Goal: Task Accomplishment & Management: Manage account settings

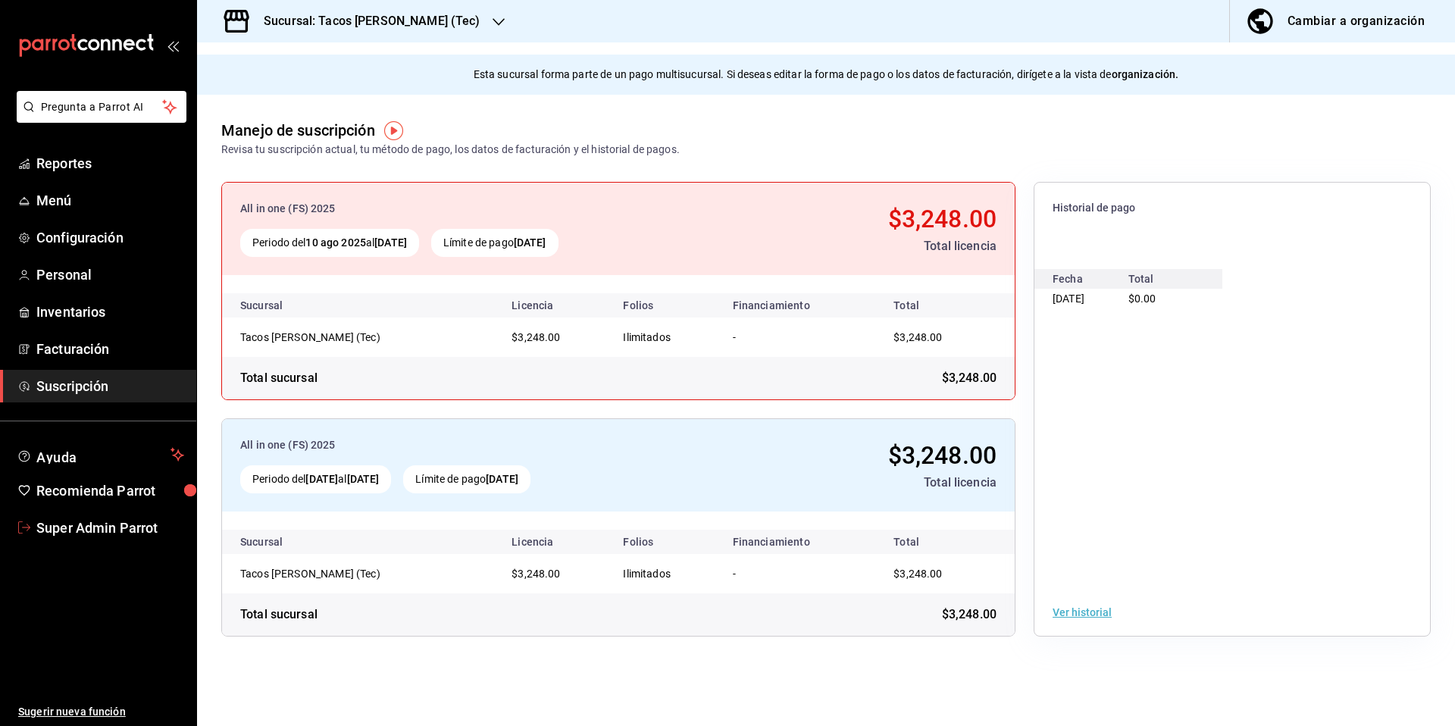
click at [161, 525] on span "Super Admin Parrot" at bounding box center [110, 528] width 148 height 20
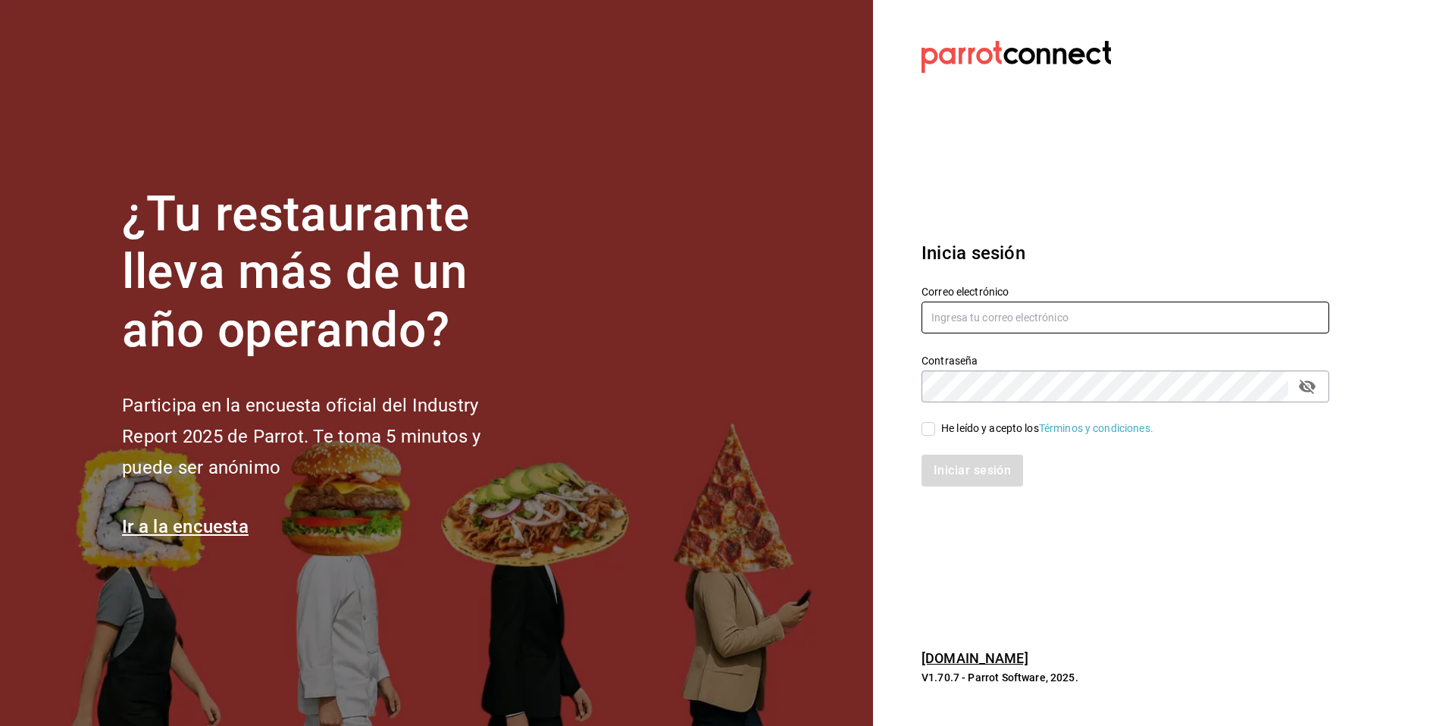
click at [1053, 314] on input "text" at bounding box center [1126, 318] width 408 height 32
type input "comidasirma@mty.com"
click at [947, 429] on div "He leído y acepto los Términos y condiciones." at bounding box center [1047, 429] width 212 height 16
click at [935, 429] on input "He leído y acepto los Términos y condiciones." at bounding box center [929, 429] width 14 height 14
checkbox input "true"
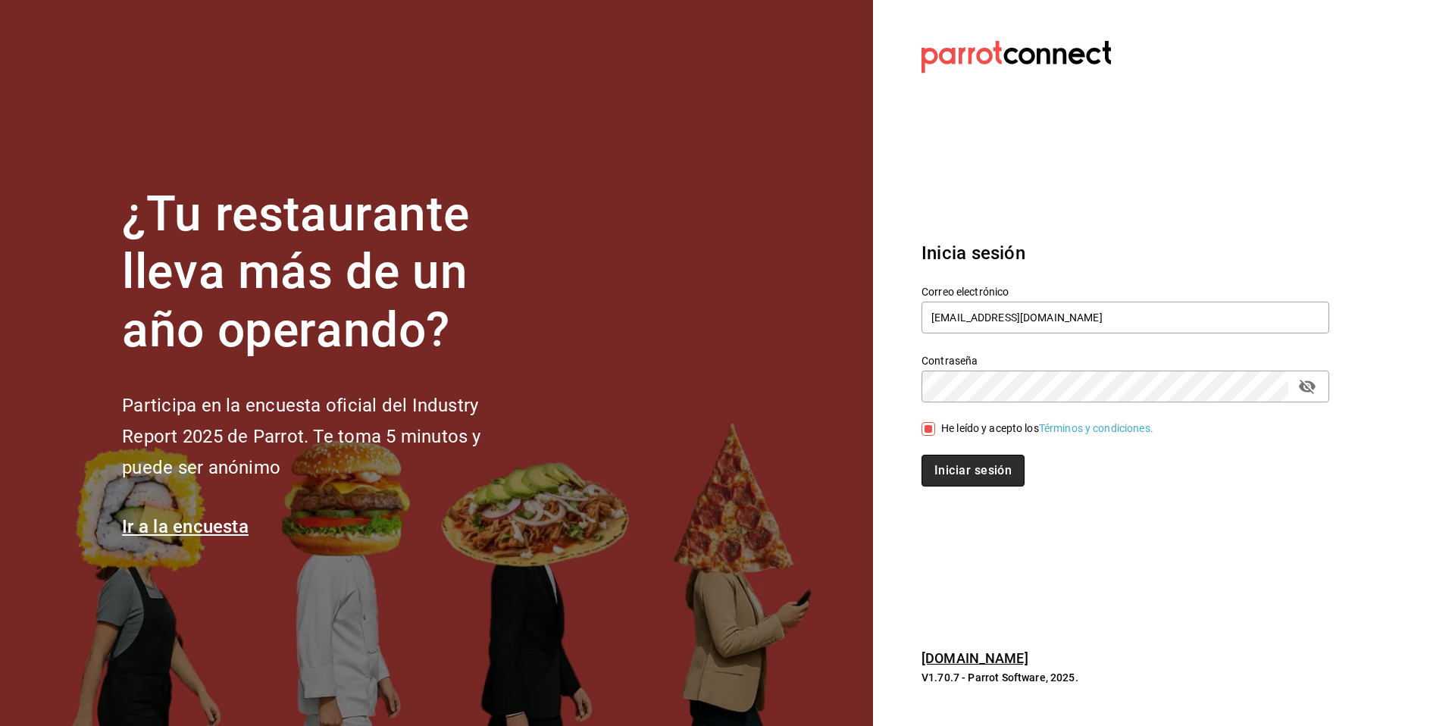
click at [951, 473] on button "Iniciar sesión" at bounding box center [973, 471] width 103 height 32
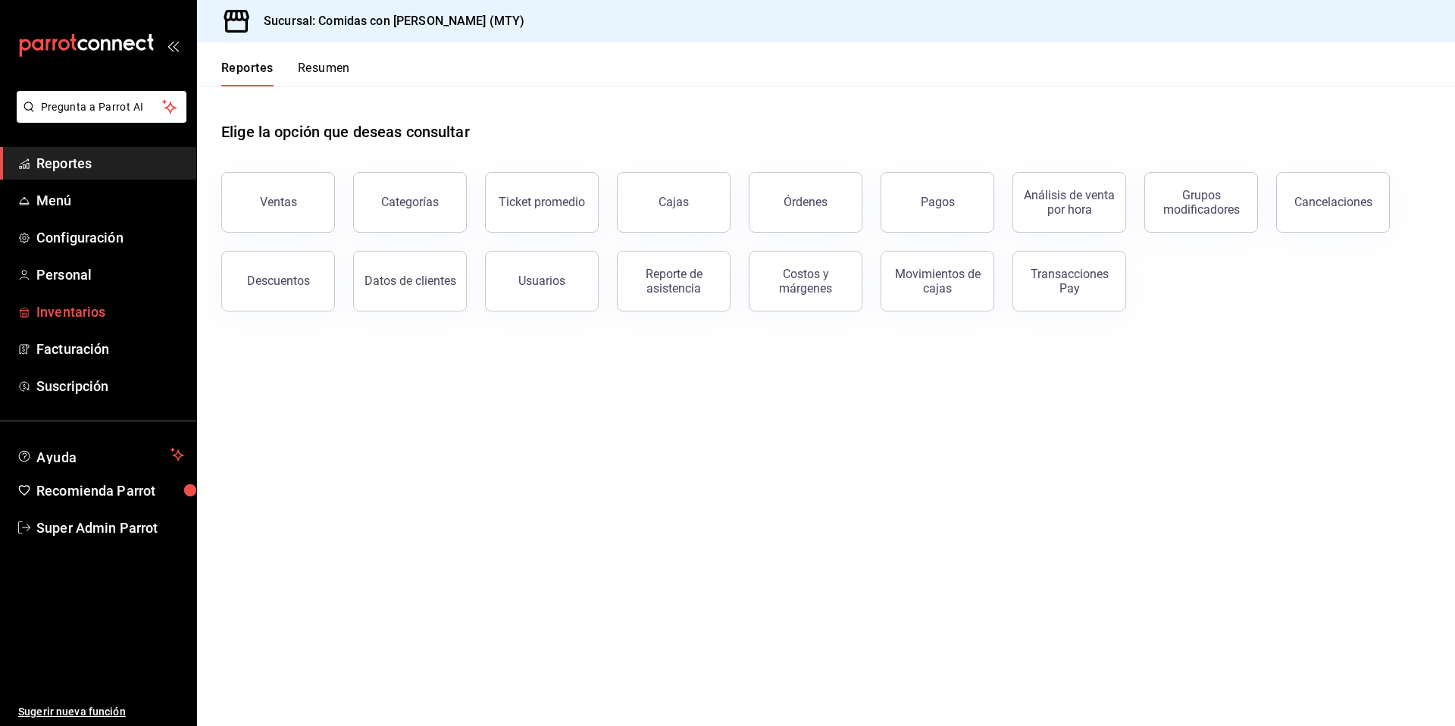
click at [86, 313] on span "Inventarios" at bounding box center [110, 312] width 148 height 20
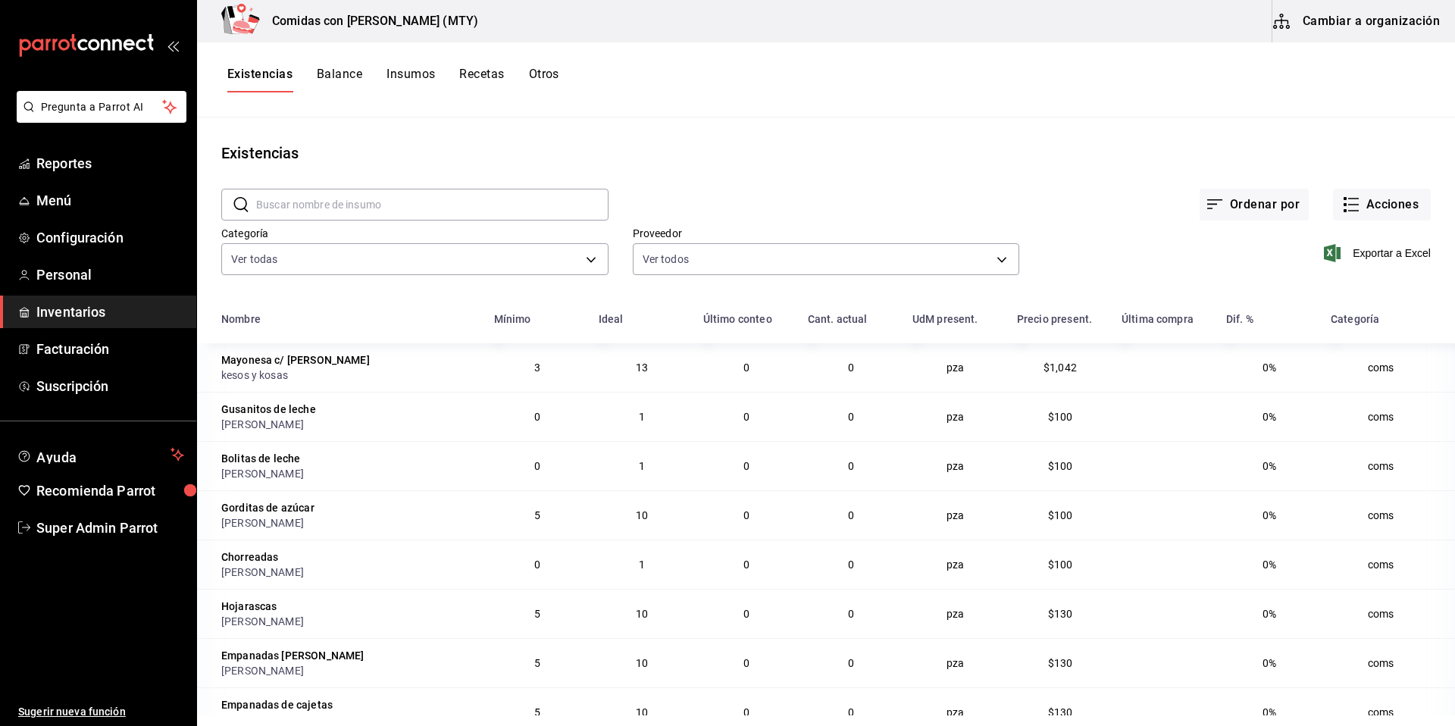
scroll to position [3, 0]
click at [1353, 193] on button "Acciones" at bounding box center [1382, 202] width 98 height 32
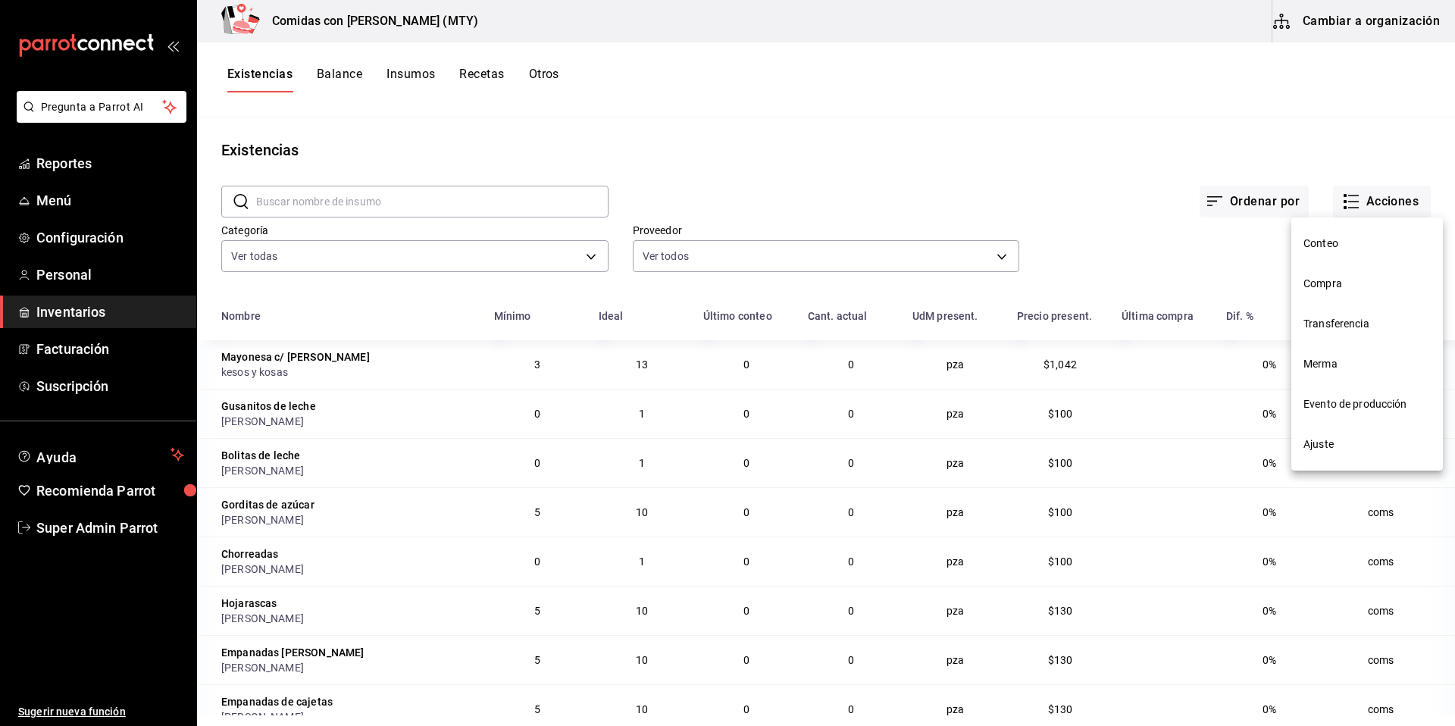
click at [672, 172] on div at bounding box center [727, 363] width 1455 height 726
click at [411, 83] on button "Insumos" at bounding box center [411, 80] width 49 height 26
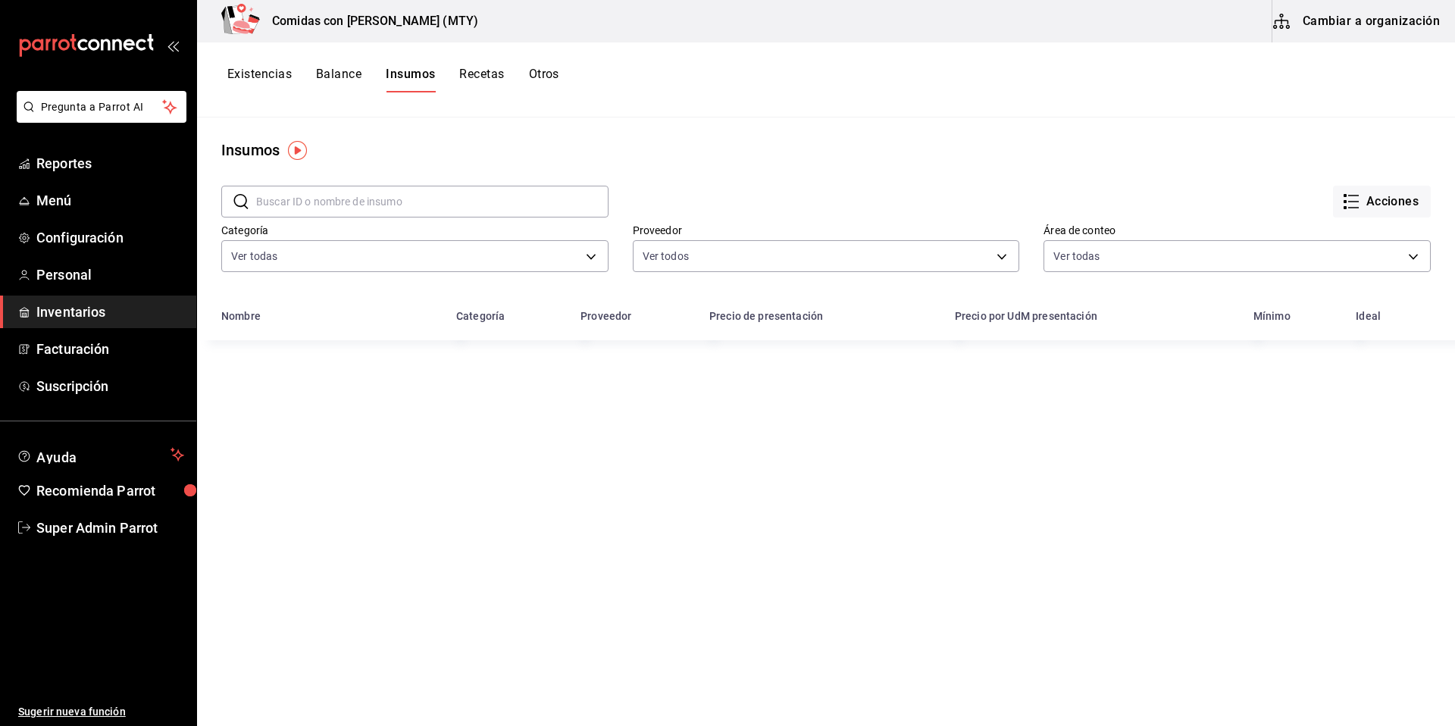
click at [1348, 202] on icon "button" at bounding box center [1353, 202] width 11 height 0
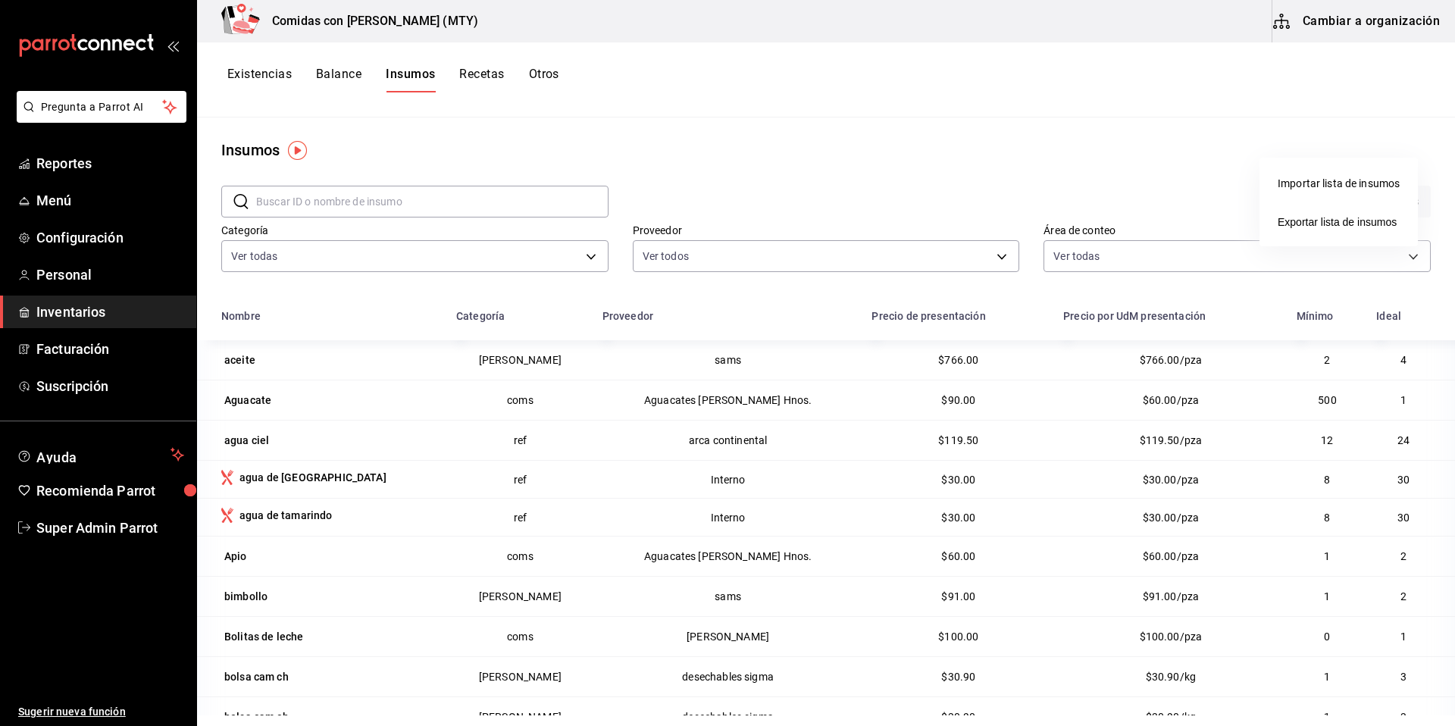
click at [1335, 193] on li "Importar lista de insumos" at bounding box center [1339, 184] width 158 height 40
click at [1326, 188] on div "Importar lista de insumos" at bounding box center [1339, 184] width 122 height 16
click at [0, 0] on input "Importar lista de insumos" at bounding box center [0, 0] width 0 height 0
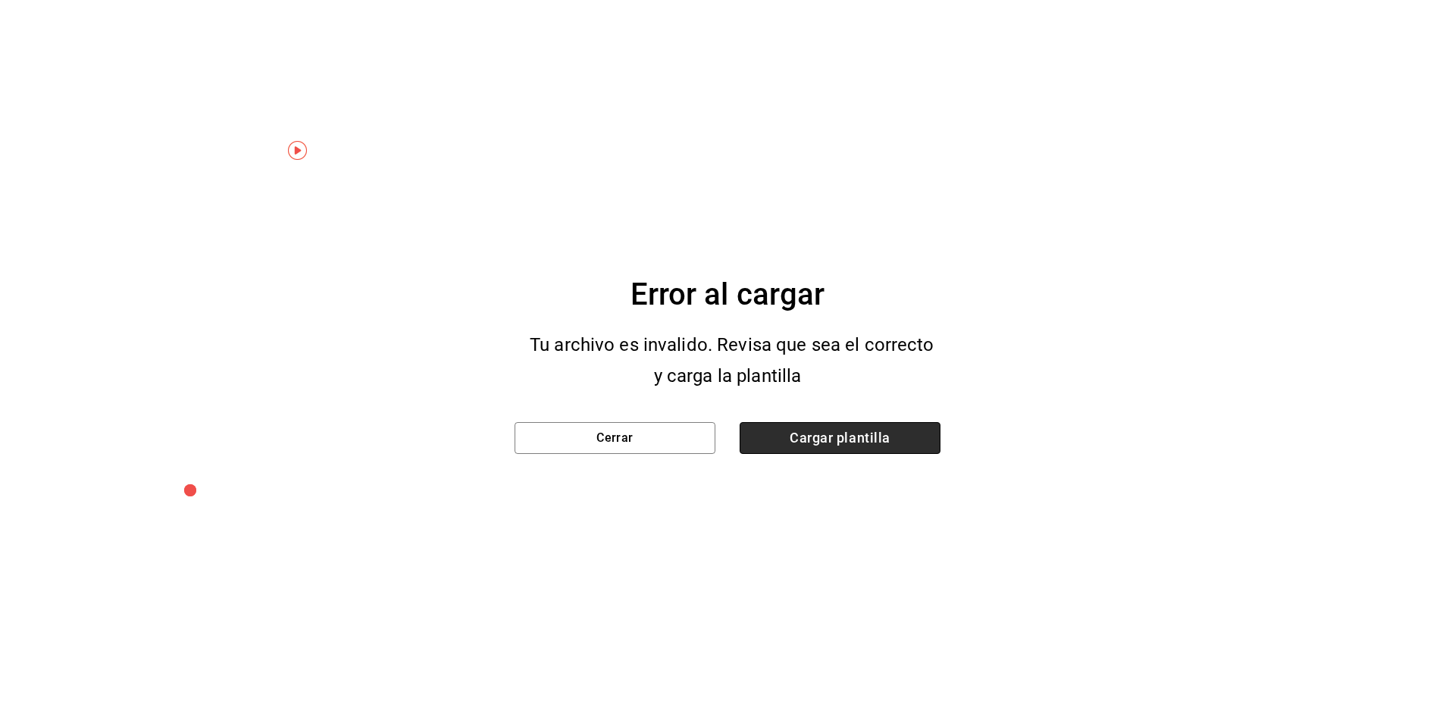
click at [762, 438] on span "Cargar plantilla" at bounding box center [840, 438] width 201 height 32
click at [0, 0] on input "Cargar plantilla" at bounding box center [0, 0] width 0 height 0
click at [675, 425] on button "Cerrar" at bounding box center [615, 438] width 201 height 32
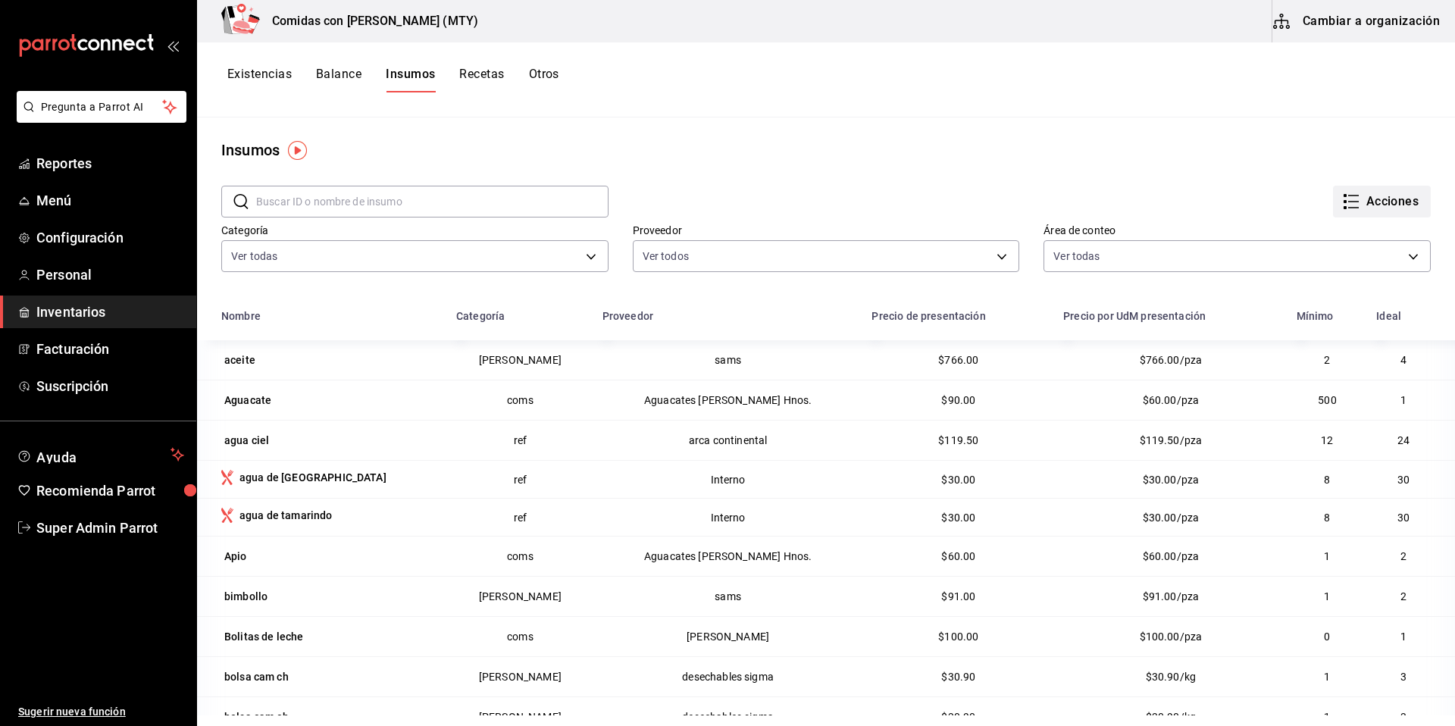
click at [1360, 206] on button "Acciones" at bounding box center [1382, 202] width 98 height 32
click at [1314, 222] on span "Exportar lista de insumos" at bounding box center [1337, 222] width 119 height 12
click at [1376, 208] on button "Acciones" at bounding box center [1382, 202] width 98 height 32
click at [1329, 180] on div "Importar lista de insumos" at bounding box center [1339, 184] width 122 height 16
click at [0, 0] on input "Importar lista de insumos" at bounding box center [0, 0] width 0 height 0
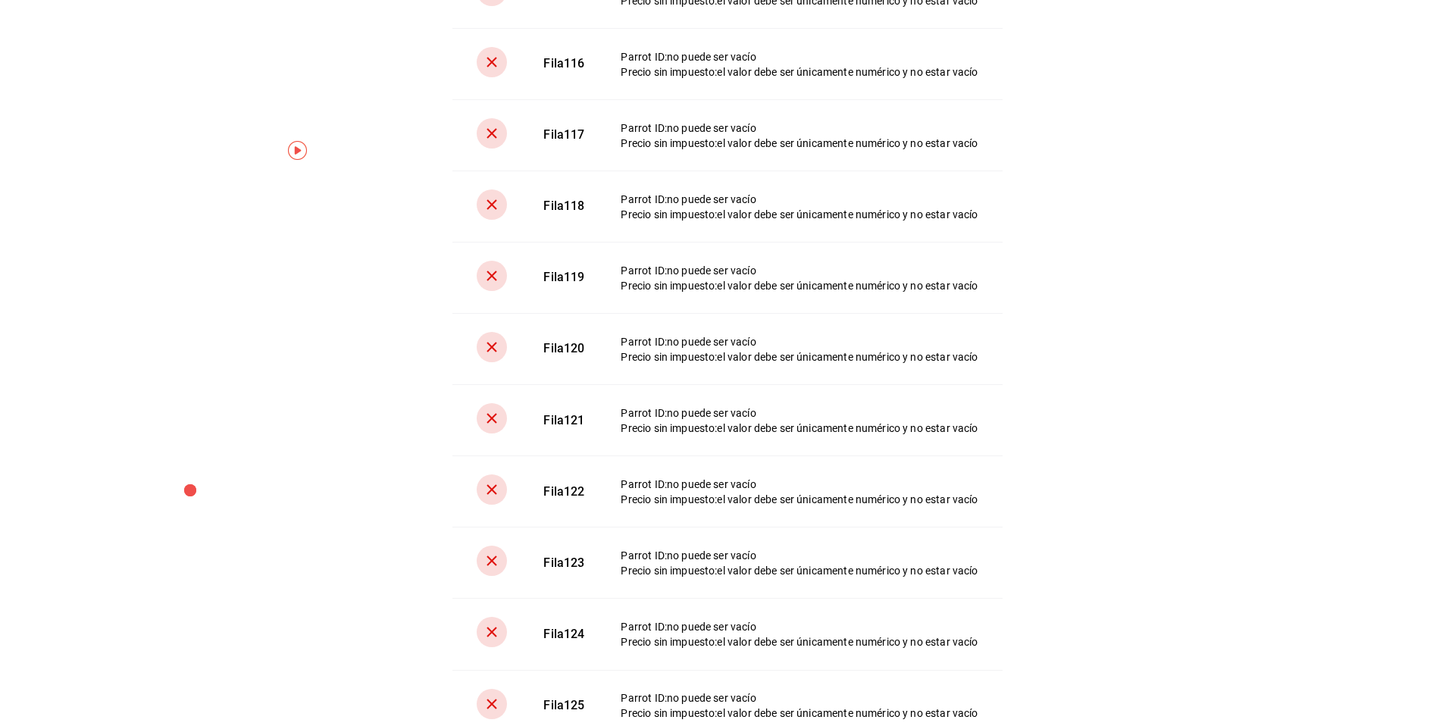
scroll to position [8772, 0]
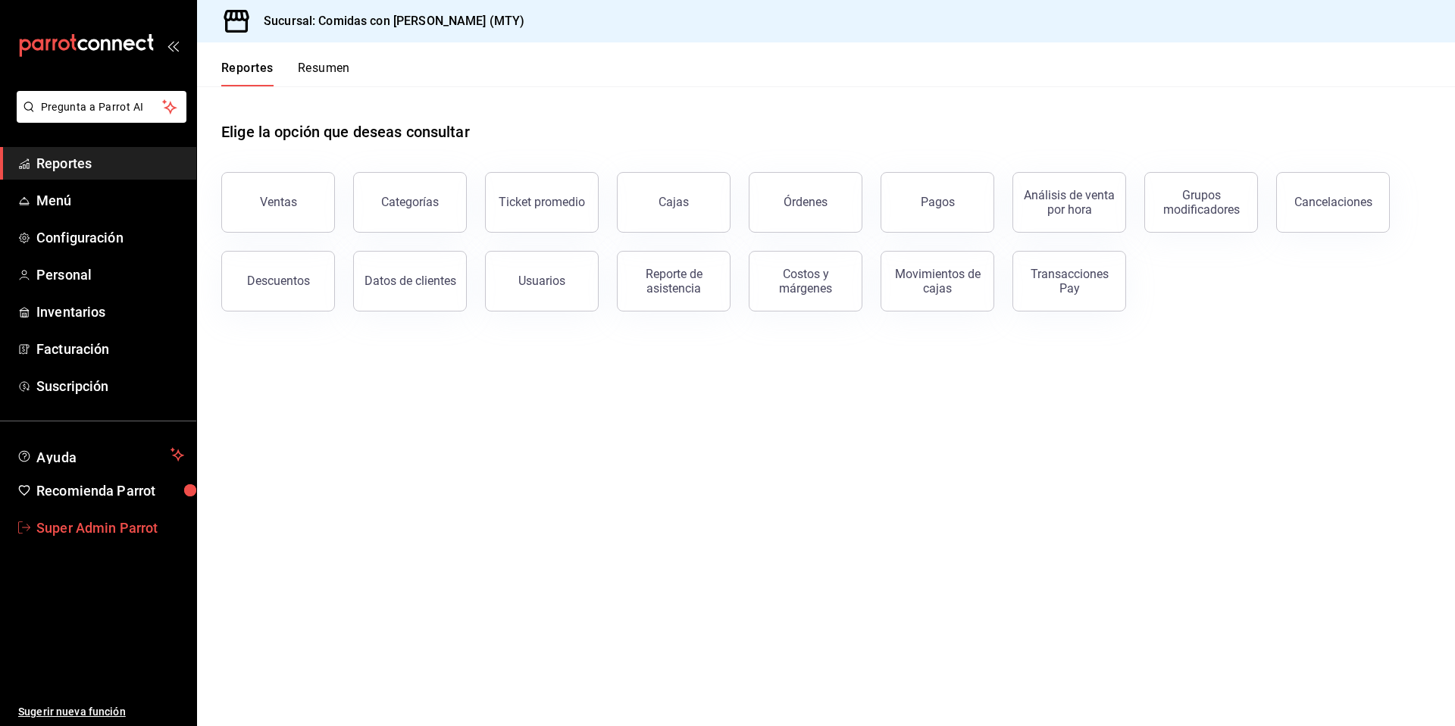
click at [90, 518] on span "Super Admin Parrot" at bounding box center [110, 528] width 148 height 20
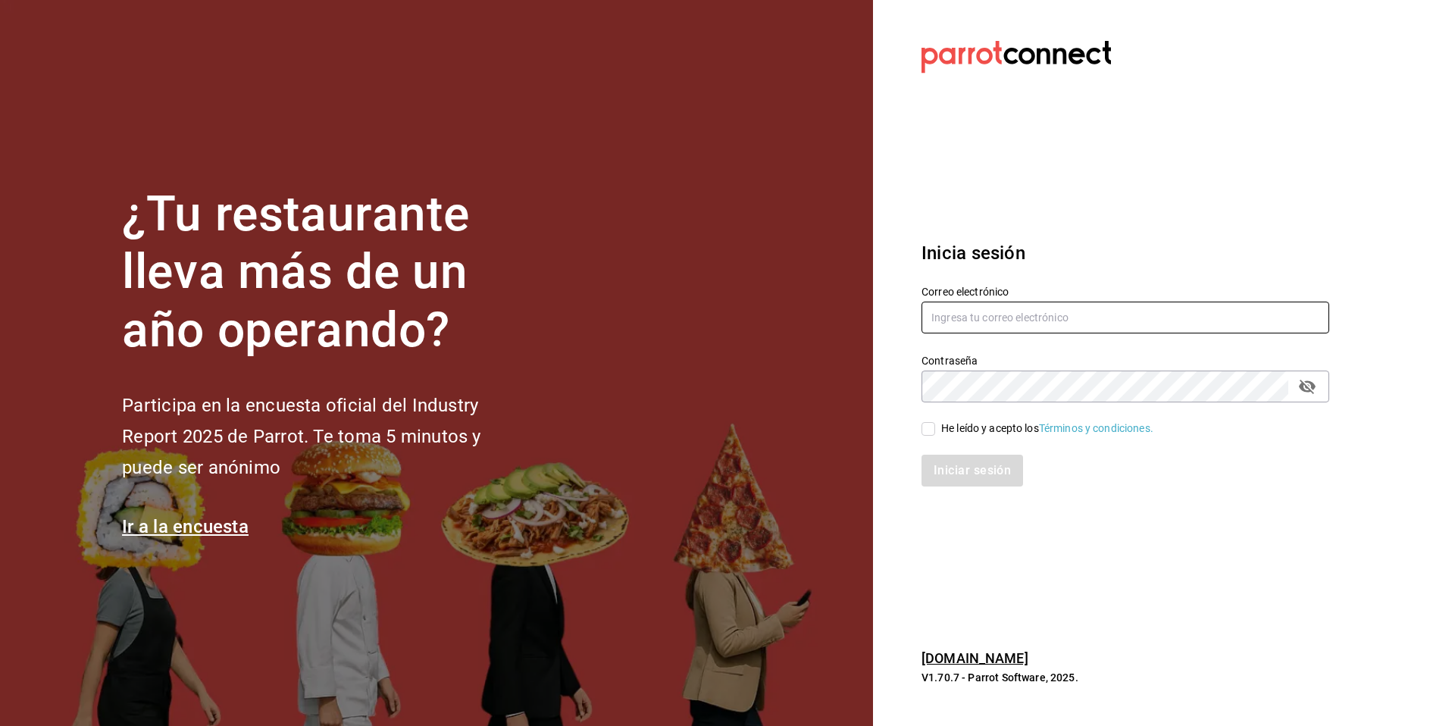
click at [1114, 327] on input "text" at bounding box center [1126, 318] width 408 height 32
type input "n"
type input "multiuser@tseek.com"
click at [960, 427] on div "He leído y acepto los Términos y condiciones." at bounding box center [1047, 429] width 212 height 16
click at [935, 427] on input "He leído y acepto los Términos y condiciones." at bounding box center [929, 429] width 14 height 14
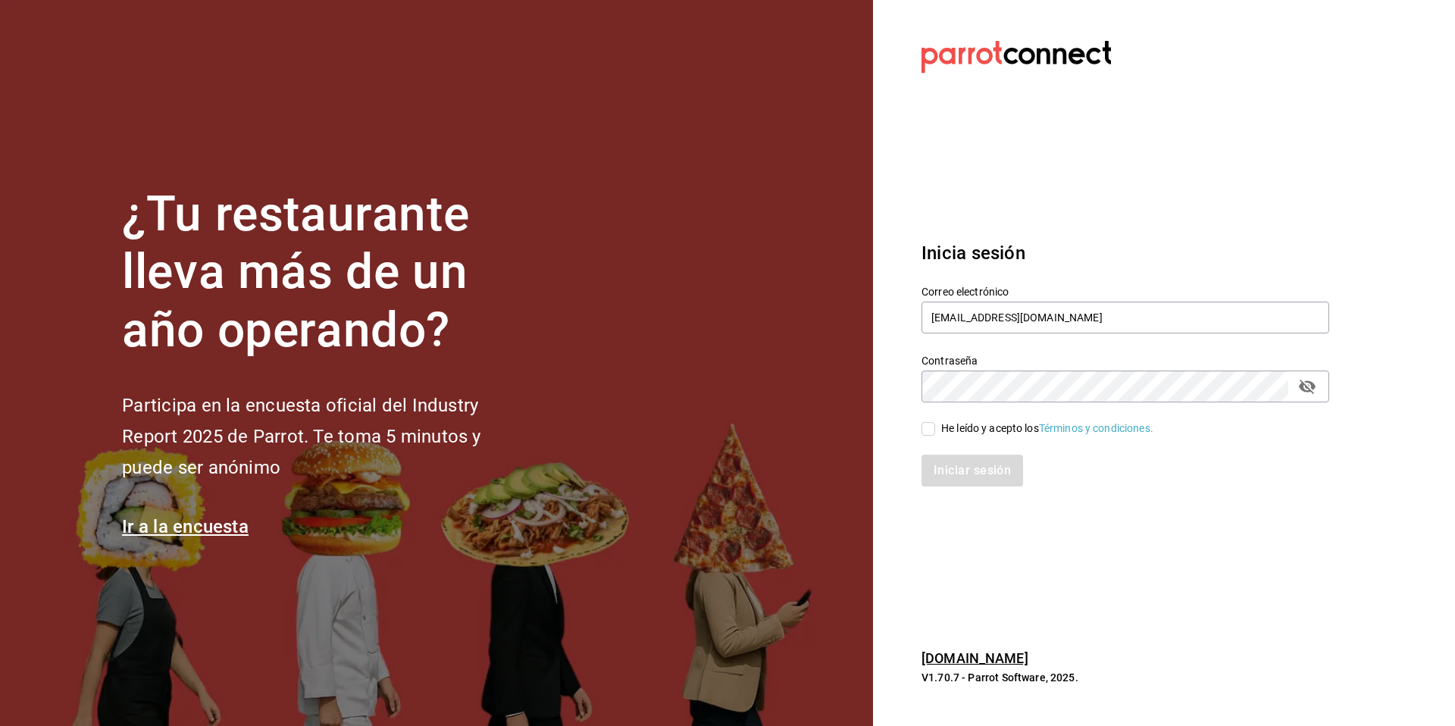
checkbox input "true"
click at [960, 475] on button "Iniciar sesión" at bounding box center [973, 471] width 103 height 32
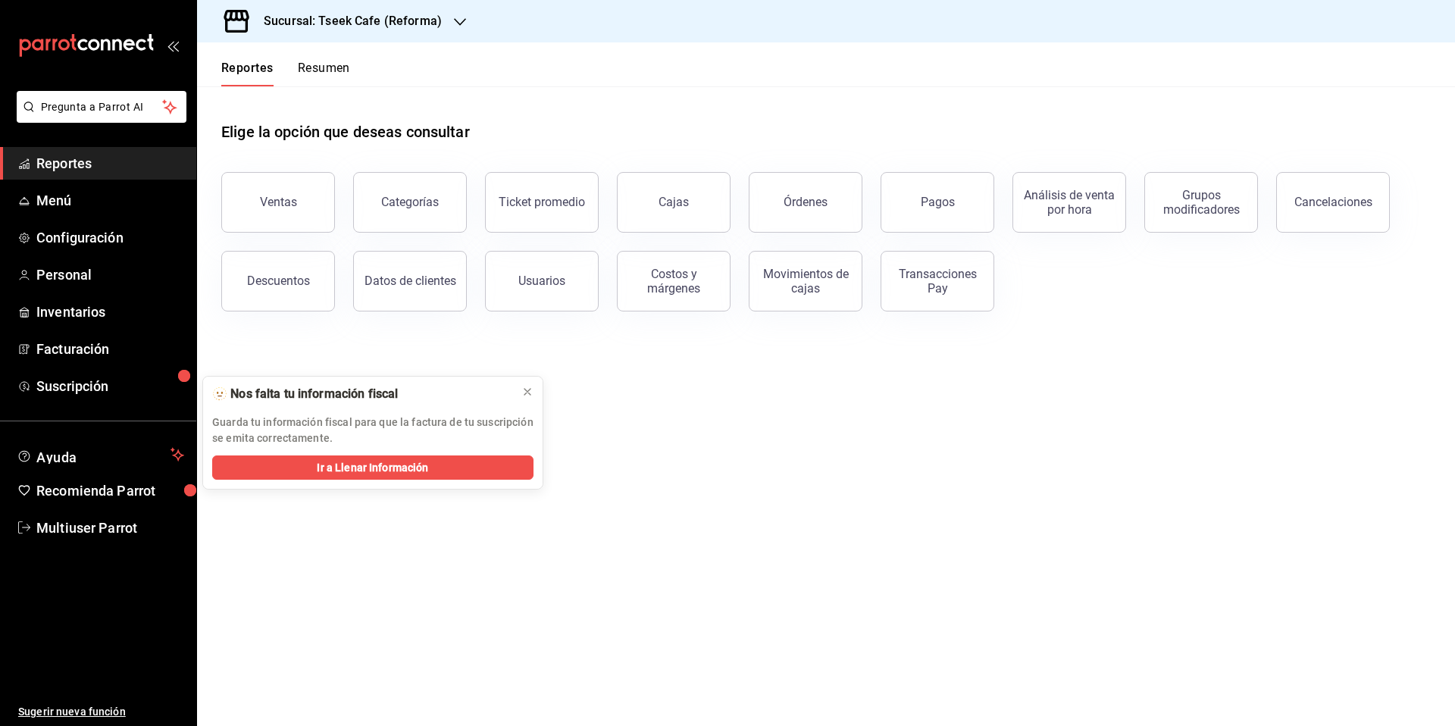
click at [384, 29] on h3 "Sucursal: Tseek Cafe (Reforma)" at bounding box center [347, 21] width 190 height 18
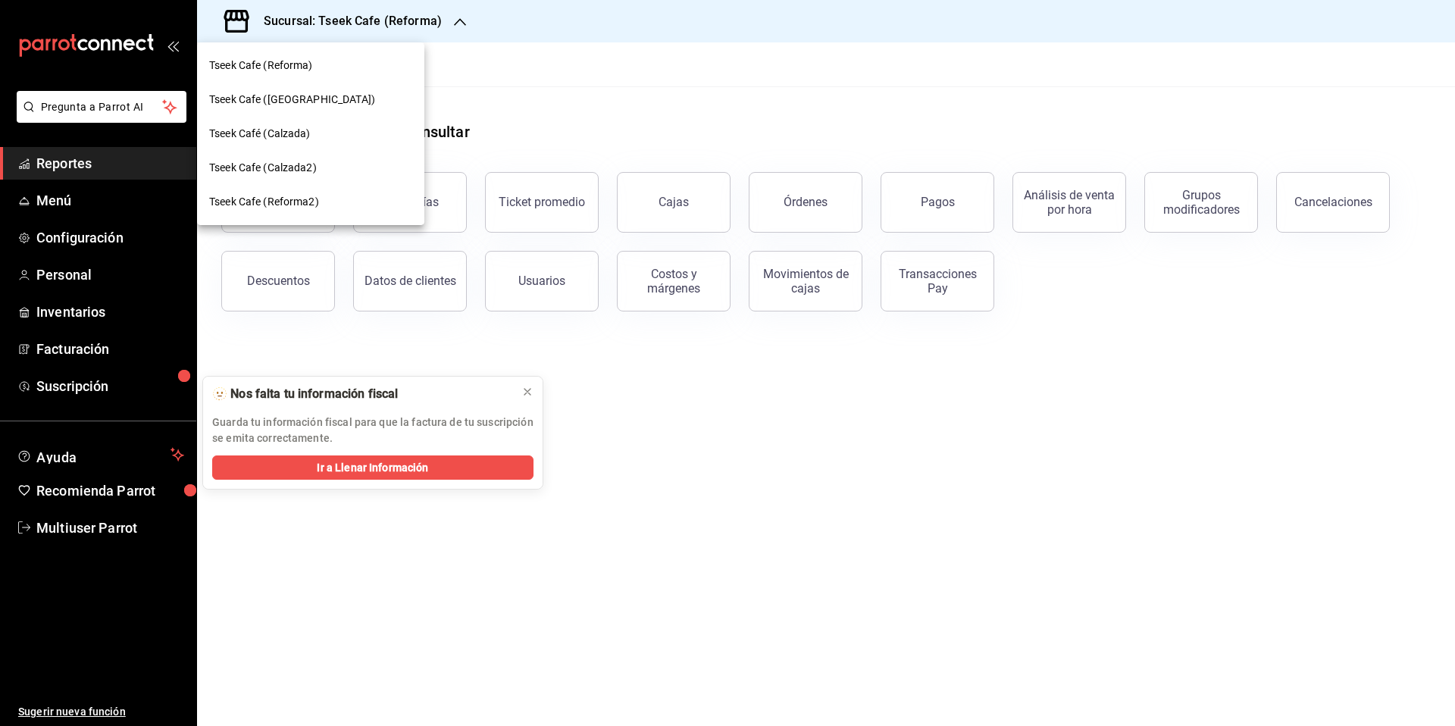
click at [324, 124] on div "Tseek Café (Calzada)" at bounding box center [310, 134] width 227 height 34
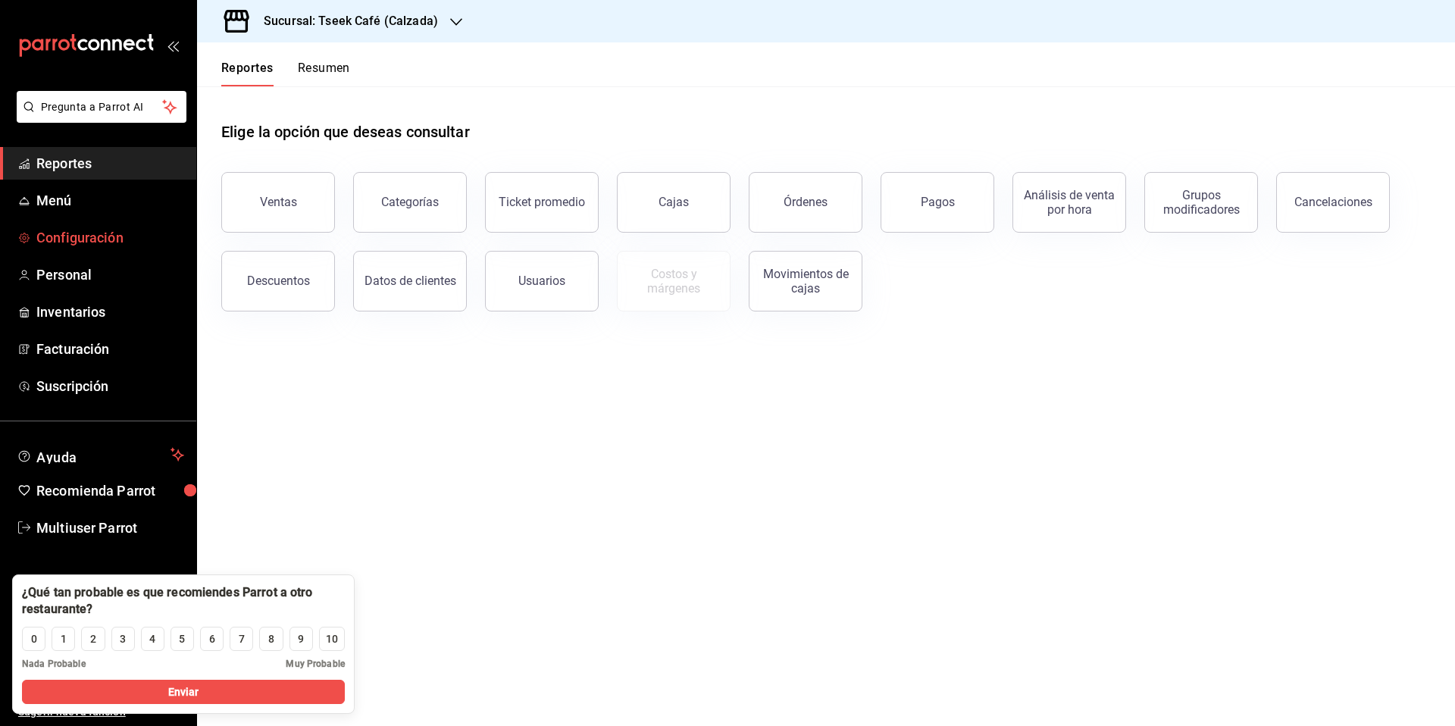
click at [69, 224] on link "Configuración" at bounding box center [98, 237] width 196 height 33
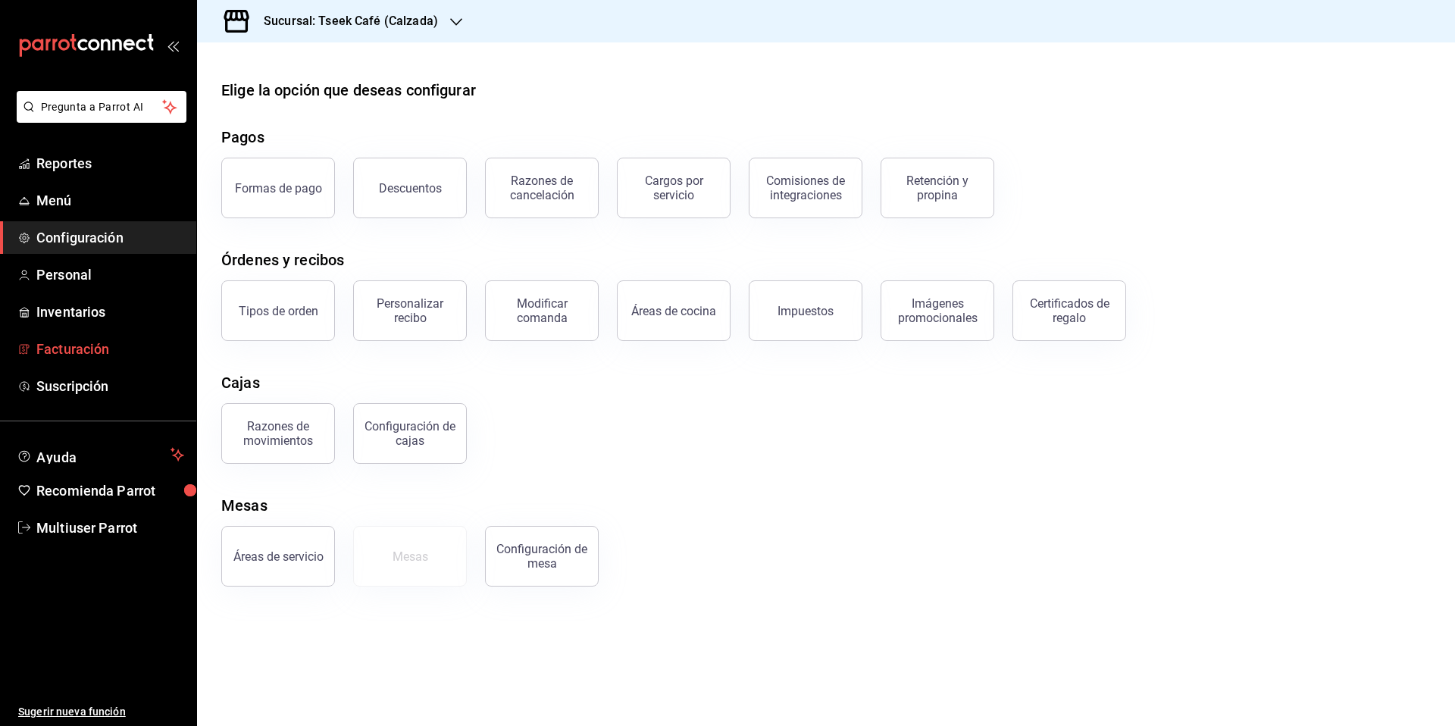
click at [74, 350] on span "Facturación" at bounding box center [110, 349] width 148 height 20
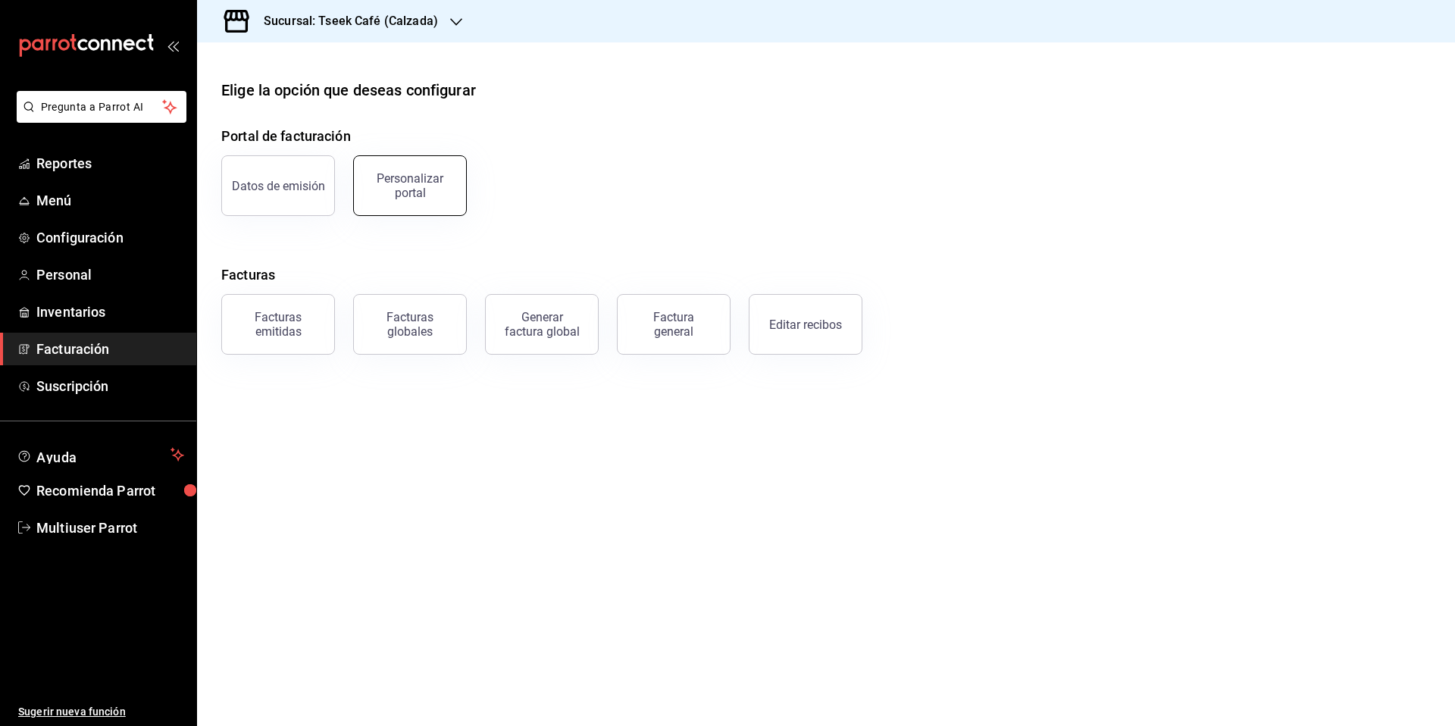
click at [402, 201] on button "Personalizar portal" at bounding box center [410, 185] width 114 height 61
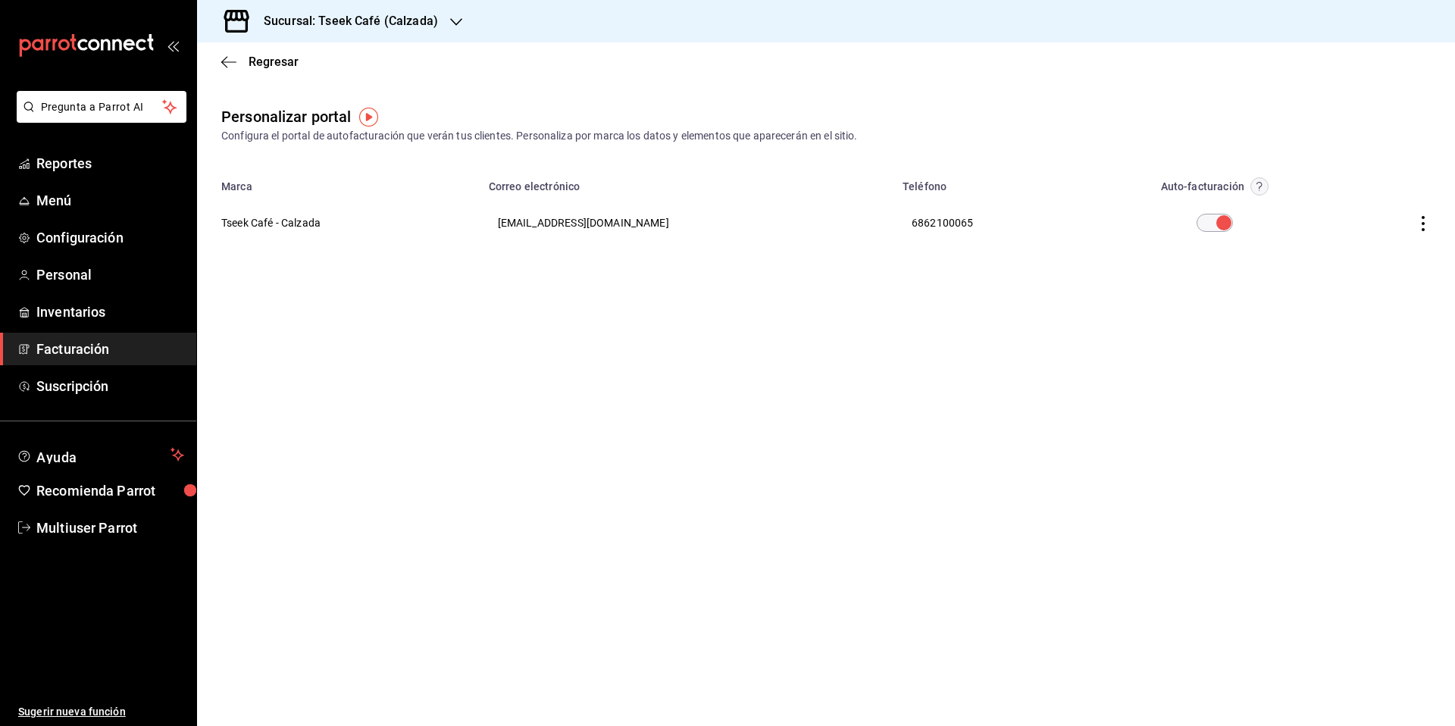
click at [1428, 224] on icon "button" at bounding box center [1423, 223] width 15 height 15
click at [1339, 208] on span "Editar" at bounding box center [1324, 204] width 52 height 14
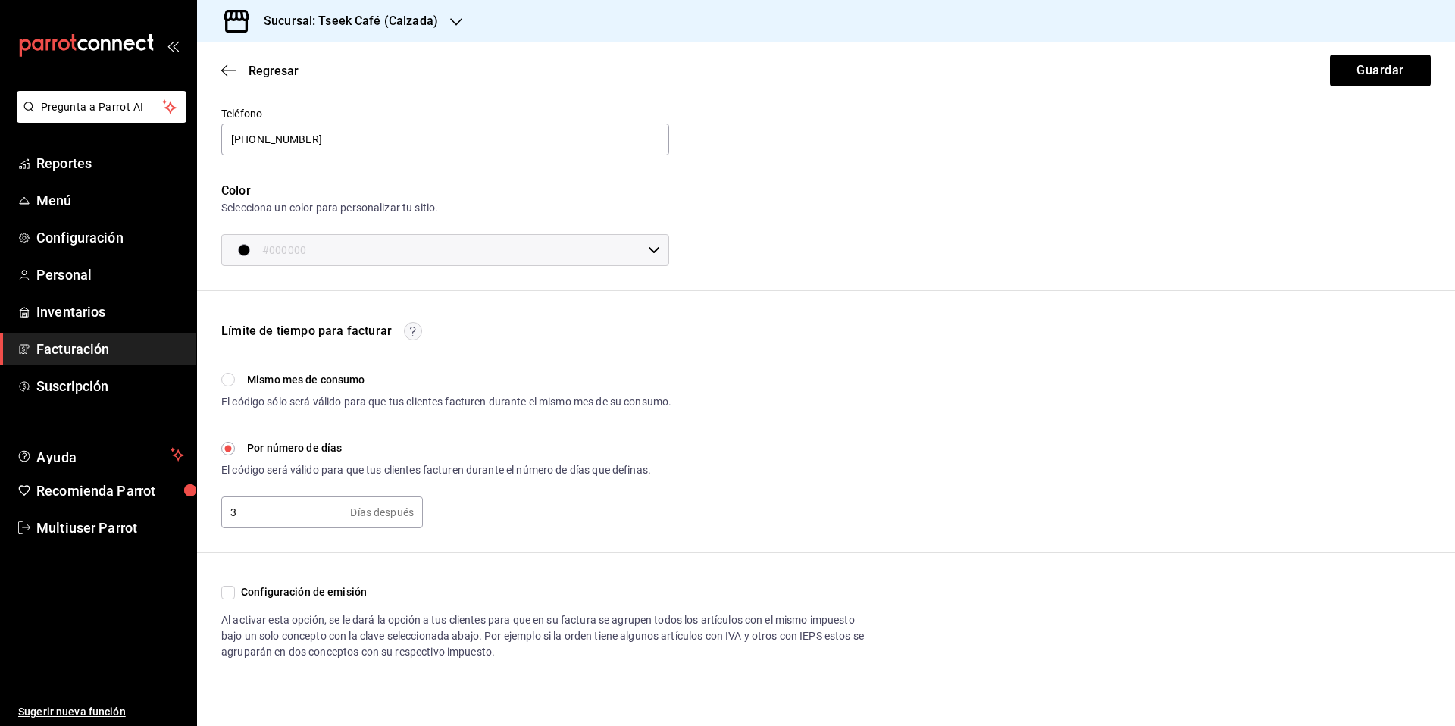
scroll to position [201, 0]
drag, startPoint x: 98, startPoint y: 529, endPoint x: 134, endPoint y: 517, distance: 38.3
click at [98, 529] on span "Multiuser Parrot" at bounding box center [110, 528] width 148 height 20
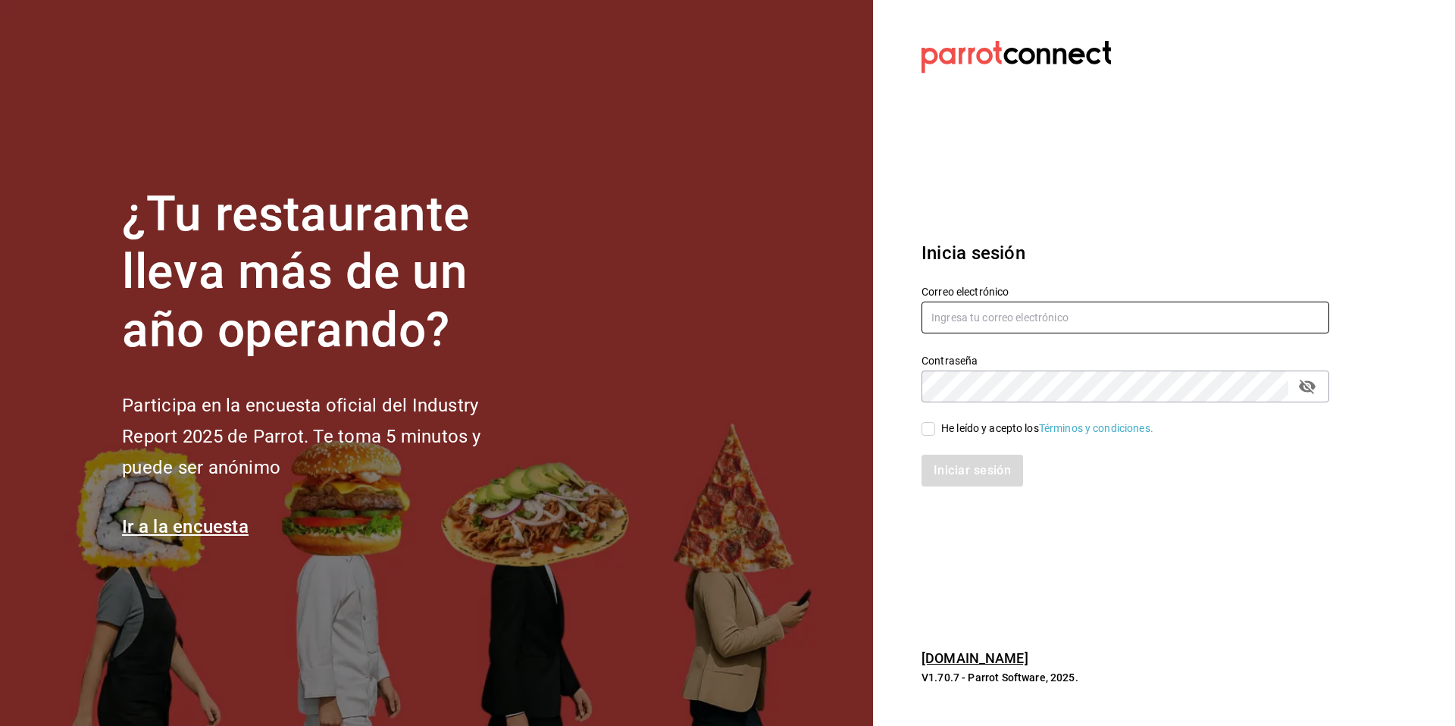
click at [1056, 321] on input "text" at bounding box center [1126, 318] width 408 height 32
type input "d"
type input "taqueria@dominio.com"
click at [980, 425] on div "He leído y acepto los Términos y condiciones." at bounding box center [1047, 429] width 212 height 16
click at [935, 425] on input "He leído y acepto los Términos y condiciones." at bounding box center [929, 429] width 14 height 14
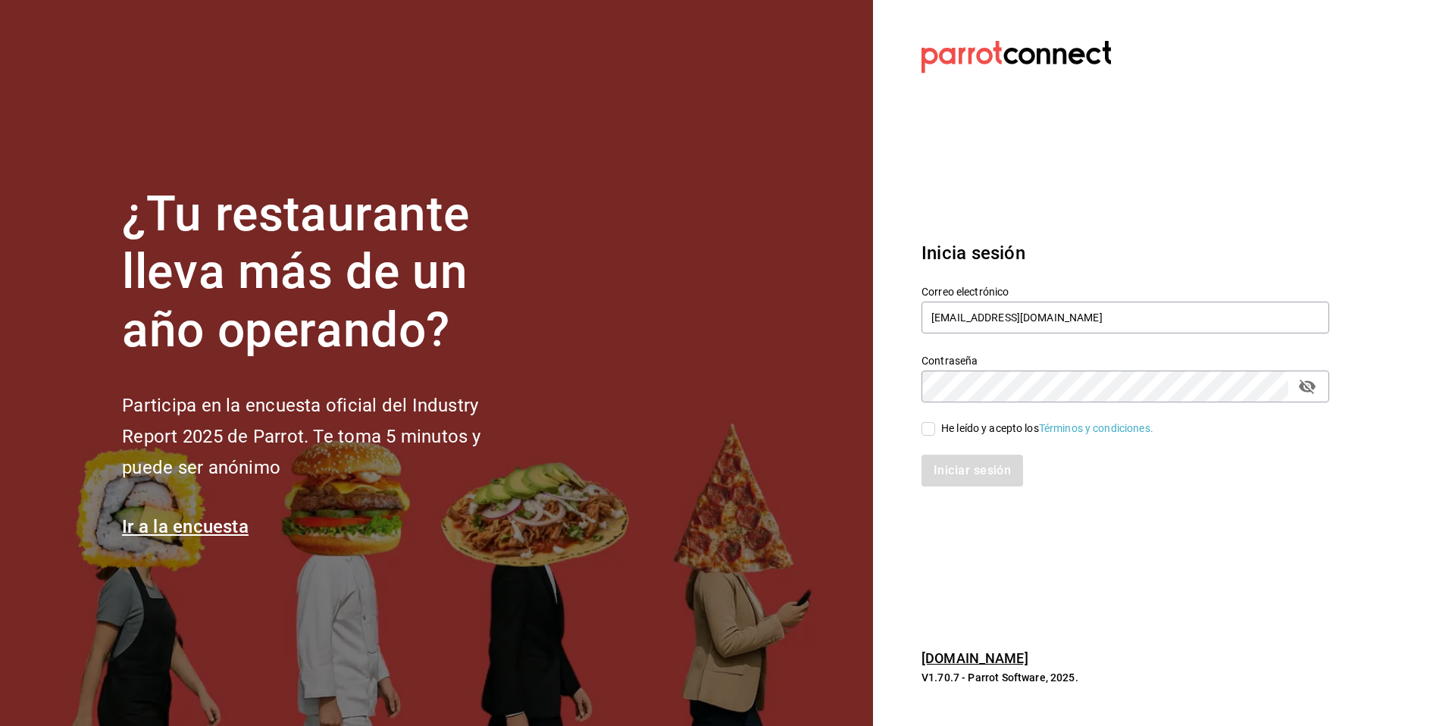
checkbox input "true"
click at [972, 467] on button "Iniciar sesión" at bounding box center [973, 471] width 103 height 32
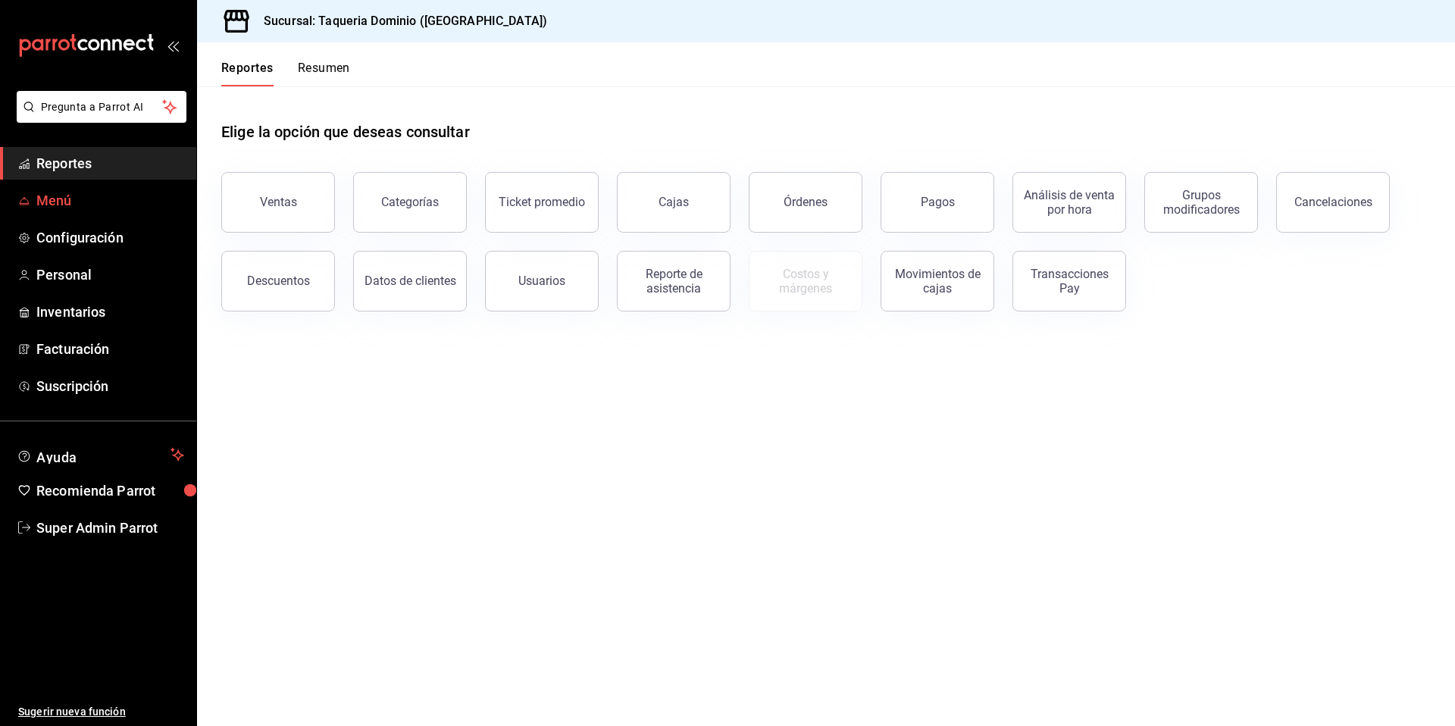
click at [96, 198] on span "Menú" at bounding box center [110, 200] width 148 height 20
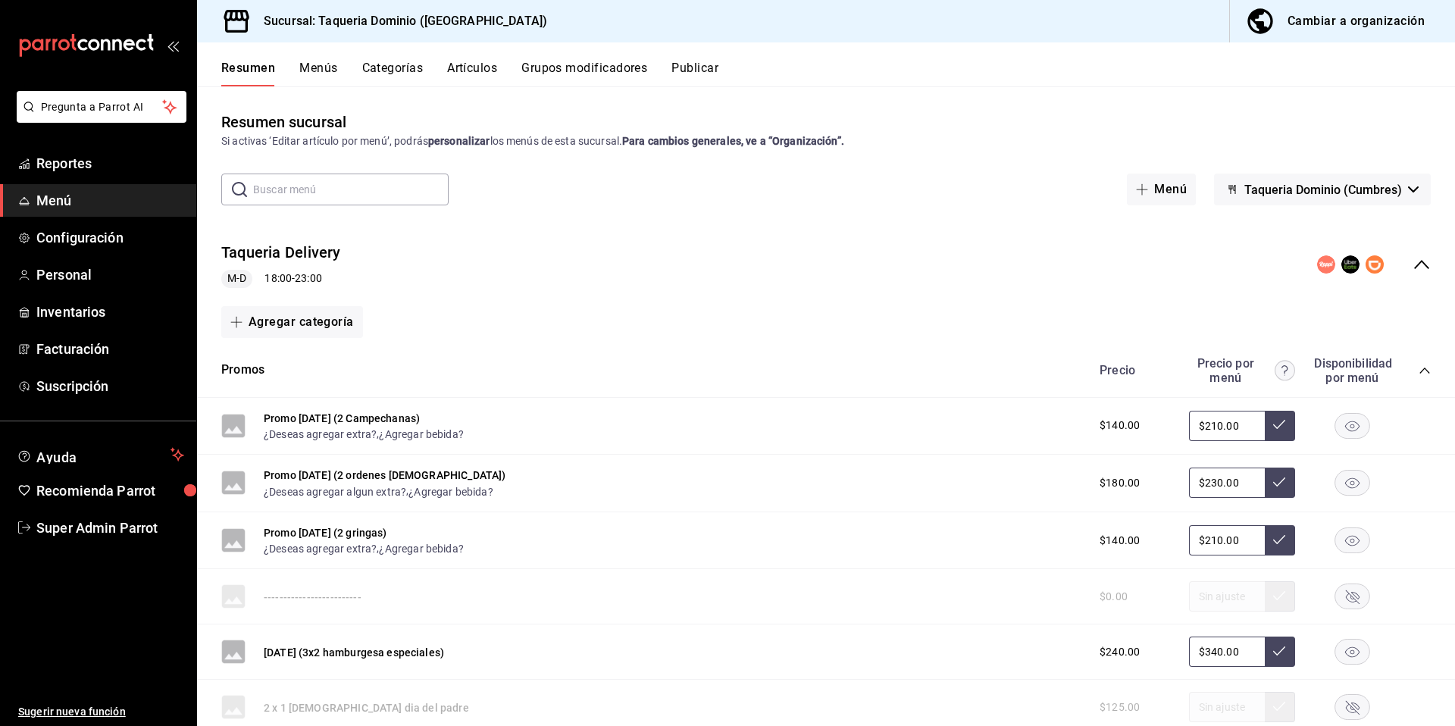
click at [1420, 267] on div "Taqueria Delivery M-D 18:00 - 23:00" at bounding box center [826, 265] width 1258 height 70
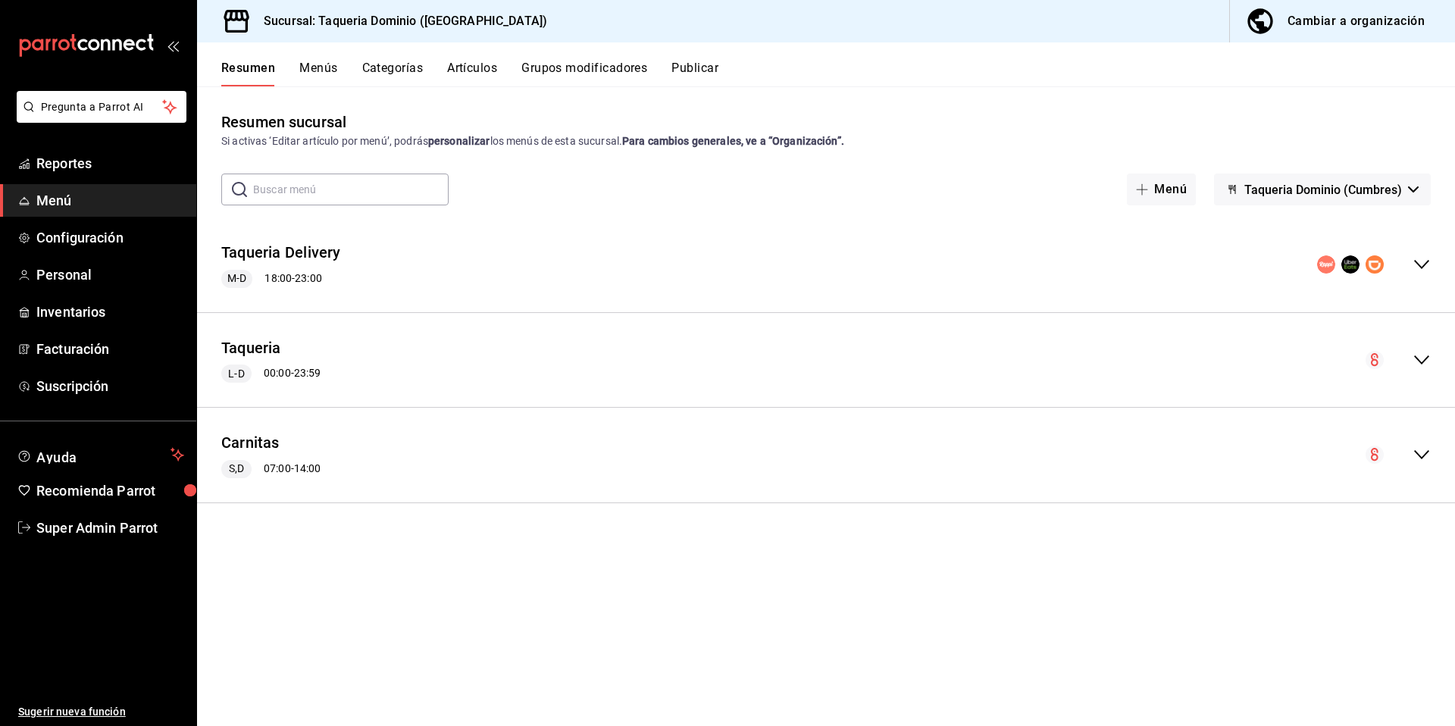
click at [698, 74] on button "Publicar" at bounding box center [695, 74] width 47 height 26
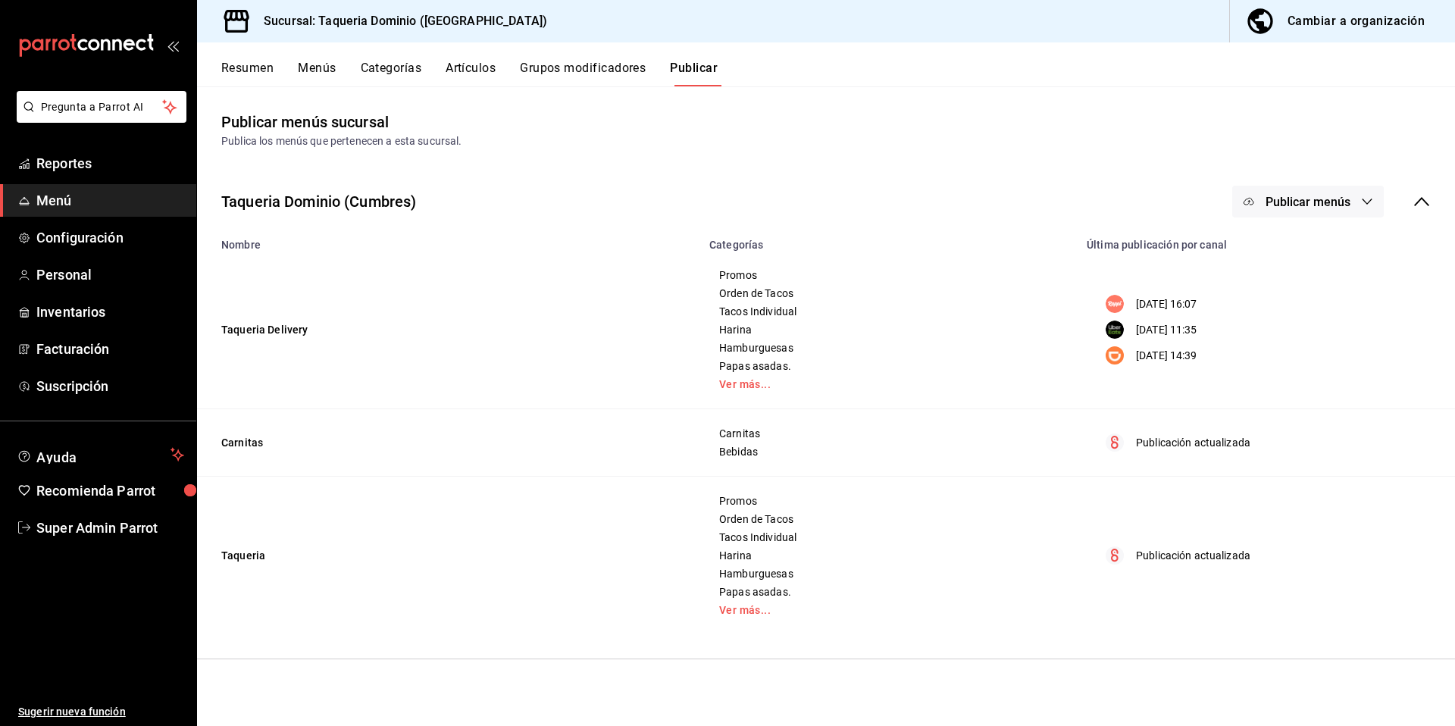
click at [1284, 198] on span "Publicar menús" at bounding box center [1308, 202] width 85 height 14
click at [1277, 256] on div at bounding box center [1272, 251] width 42 height 24
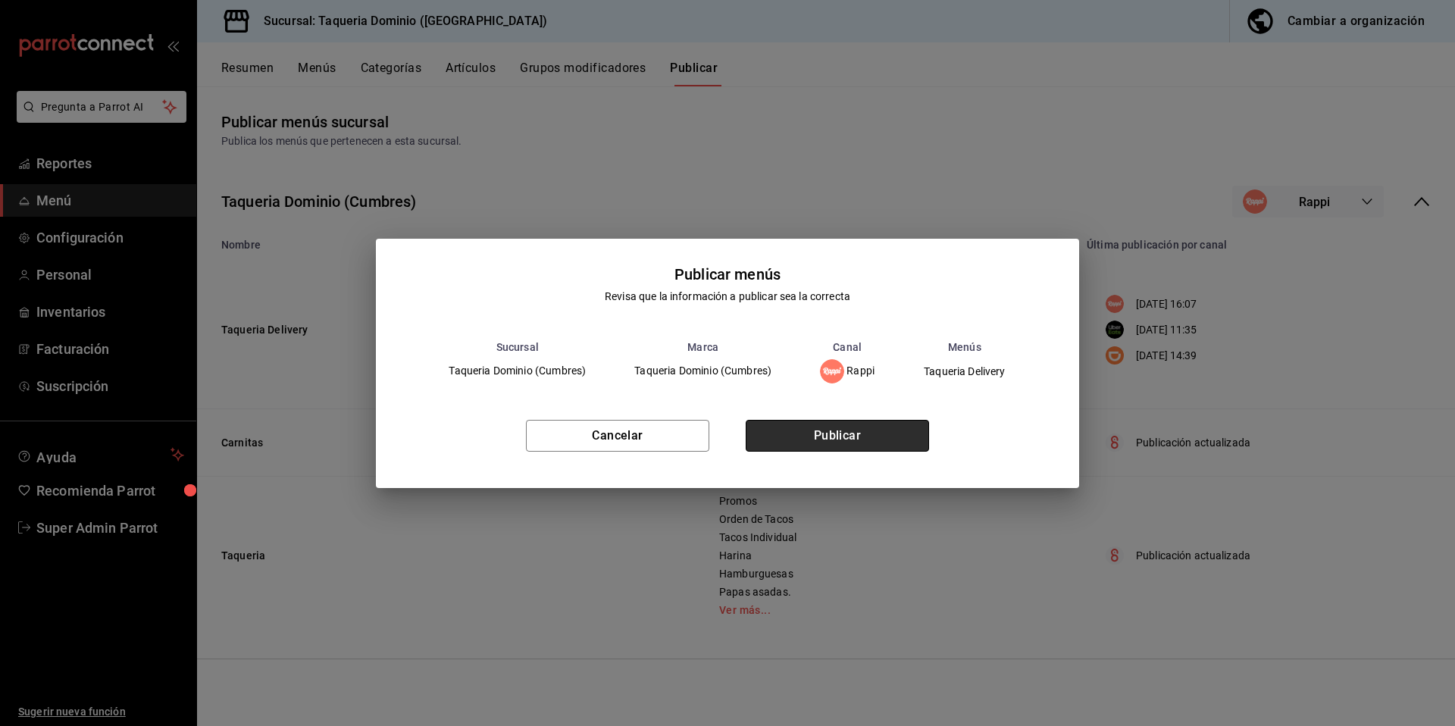
click at [871, 450] on button "Publicar" at bounding box center [837, 436] width 183 height 32
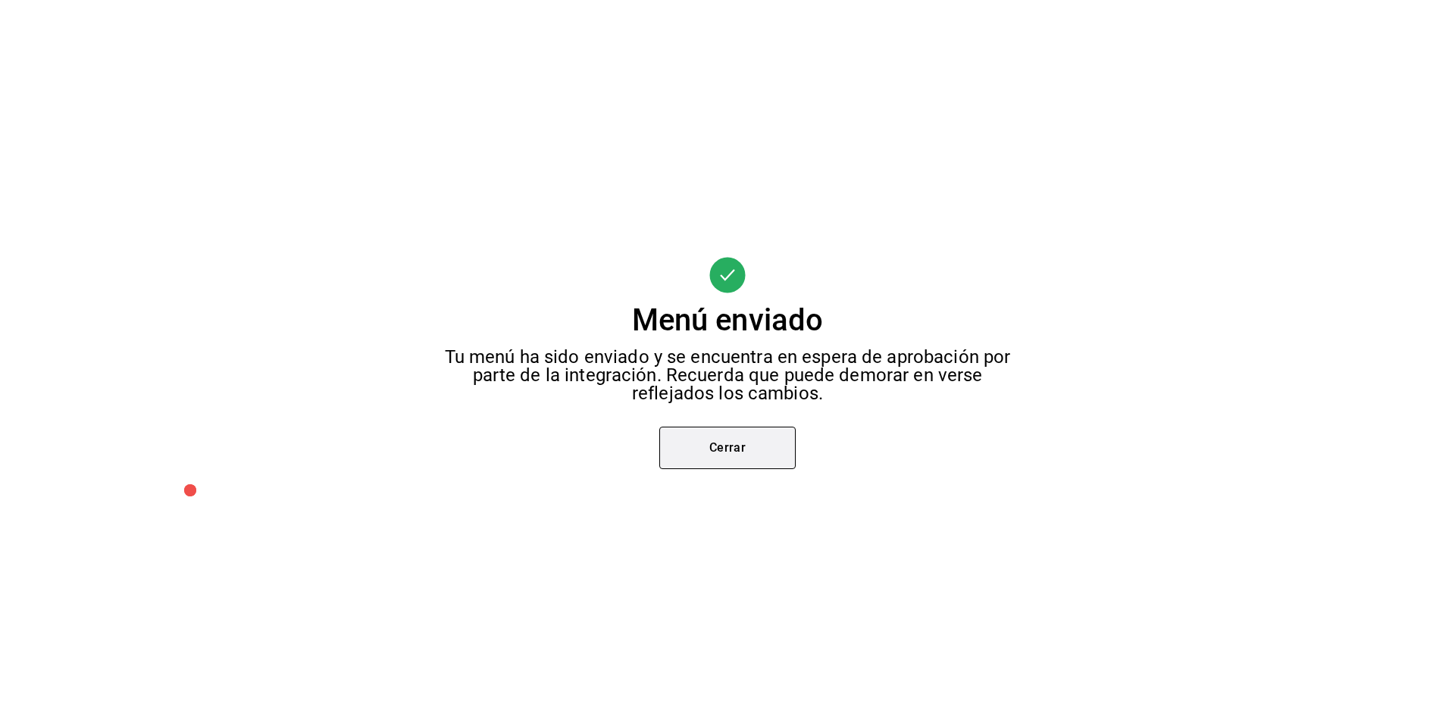
click at [759, 448] on button "Cerrar" at bounding box center [727, 448] width 136 height 42
